Goal: Book appointment/travel/reservation

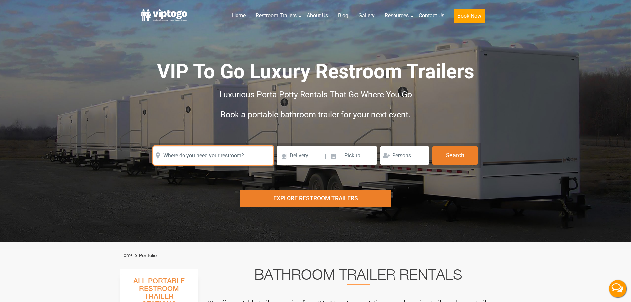
click at [219, 150] on input "text" at bounding box center [213, 155] width 120 height 19
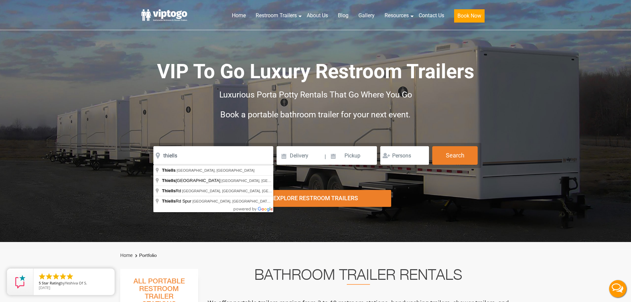
type input "Thiells, [GEOGRAPHIC_DATA], [GEOGRAPHIC_DATA]"
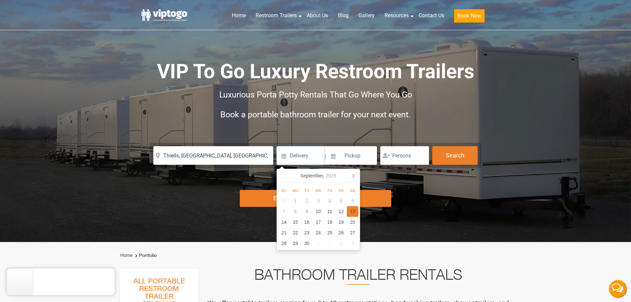
click at [352, 213] on div "13" at bounding box center [353, 211] width 12 height 11
type input "[DATE]"
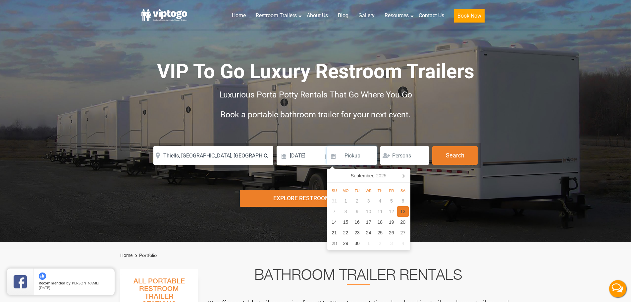
click at [408, 210] on div "13" at bounding box center [403, 211] width 12 height 11
type input "[DATE]"
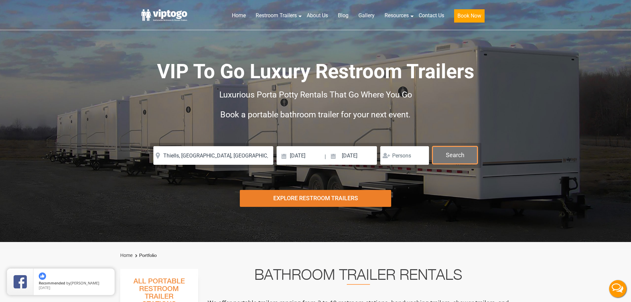
click at [460, 156] on button "Search" at bounding box center [454, 155] width 45 height 18
click at [454, 157] on button "Search" at bounding box center [454, 155] width 45 height 18
click at [453, 156] on button "Search" at bounding box center [454, 155] width 45 height 18
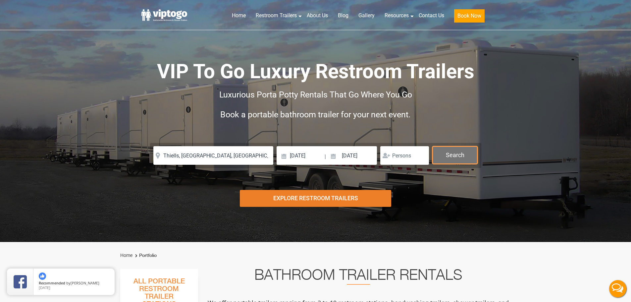
click at [453, 156] on button "Search" at bounding box center [454, 155] width 45 height 18
click at [453, 155] on button "Search" at bounding box center [454, 155] width 45 height 18
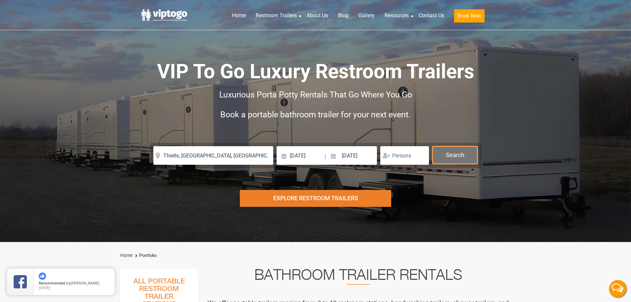
click at [453, 155] on button "Search" at bounding box center [454, 155] width 45 height 18
click at [450, 151] on button "Search" at bounding box center [454, 155] width 45 height 18
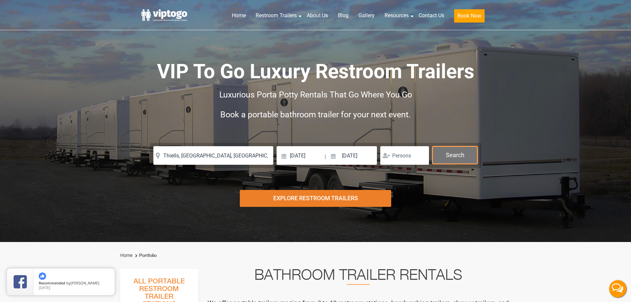
click at [450, 151] on button "Search" at bounding box center [454, 155] width 45 height 18
drag, startPoint x: 450, startPoint y: 151, endPoint x: 12, endPoint y: 145, distance: 437.6
click at [399, 149] on div "Please Input Valid address with zipcode Please Input Valid address with zipcode…" at bounding box center [315, 155] width 324 height 19
drag, startPoint x: 460, startPoint y: 155, endPoint x: 463, endPoint y: 160, distance: 5.3
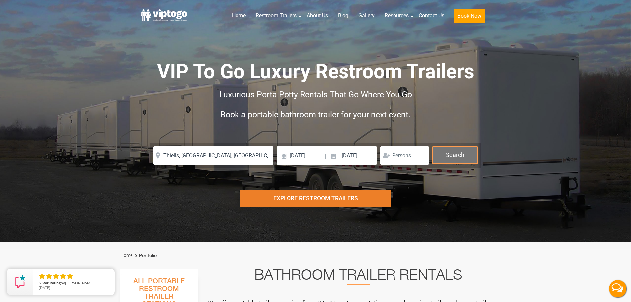
click at [462, 160] on button "Search" at bounding box center [454, 155] width 45 height 18
